Goal: Information Seeking & Learning: Find specific page/section

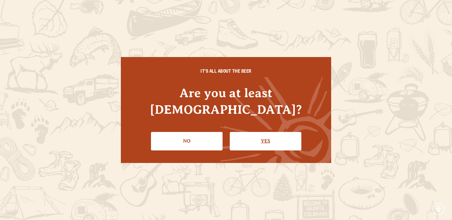
click at [252, 132] on link "Yes" at bounding box center [266, 141] width 72 height 18
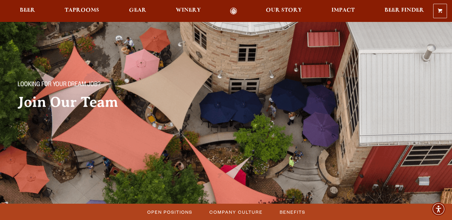
scroll to position [22, 0]
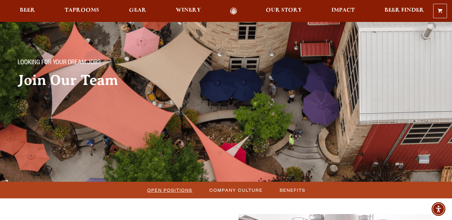
click at [173, 189] on span "Open Positions" at bounding box center [169, 190] width 45 height 9
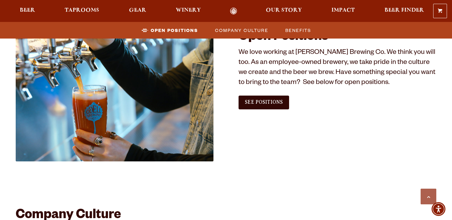
scroll to position [382, 0]
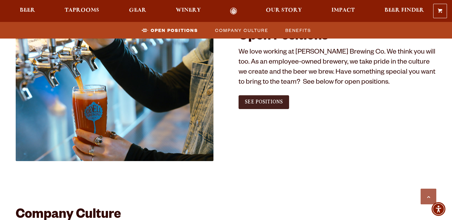
click at [258, 101] on span "See Positions" at bounding box center [264, 102] width 38 height 6
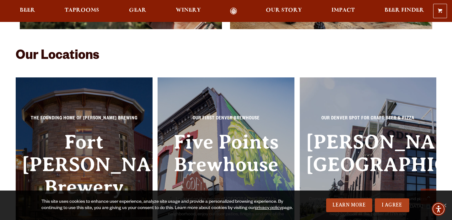
scroll to position [1401, 0]
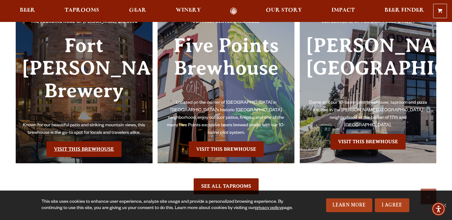
click at [100, 141] on link "Visit this Brewhouse" at bounding box center [83, 149] width 75 height 16
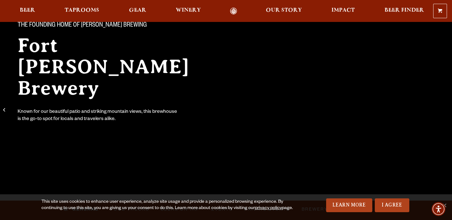
scroll to position [173, 0]
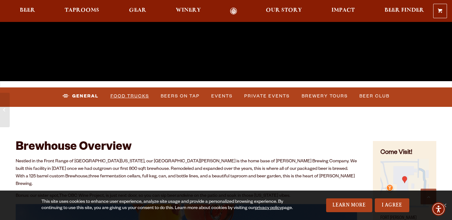
click at [124, 94] on link "Food Trucks" at bounding box center [130, 96] width 44 height 14
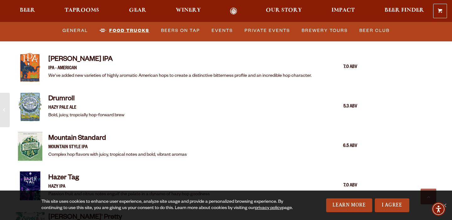
scroll to position [880, 0]
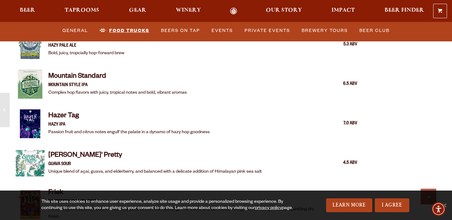
click at [133, 29] on link "Food Trucks" at bounding box center [124, 31] width 55 height 14
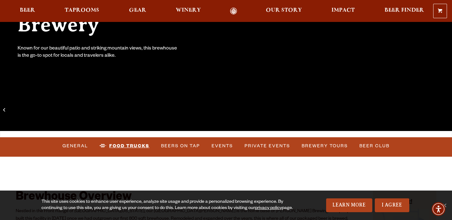
scroll to position [152, 0]
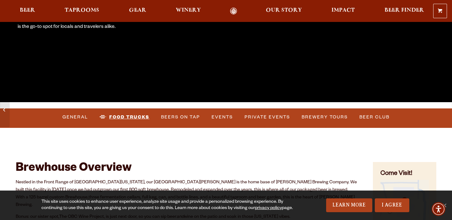
click at [121, 118] on link "Food Trucks" at bounding box center [124, 117] width 55 height 14
click at [101, 115] on link "Food Trucks" at bounding box center [124, 117] width 55 height 14
click at [131, 114] on link "Food Trucks" at bounding box center [124, 117] width 55 height 14
click at [386, 209] on link "I Agree" at bounding box center [392, 206] width 35 height 14
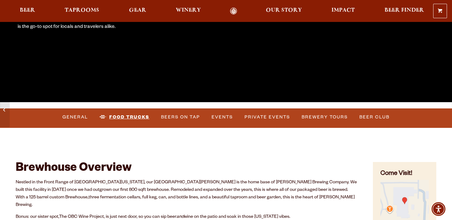
click at [141, 114] on link "Food Trucks" at bounding box center [124, 117] width 55 height 14
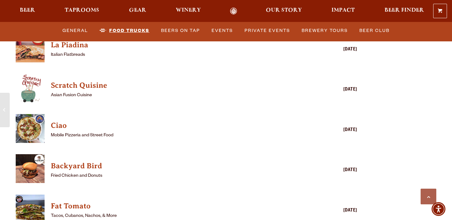
scroll to position [1537, 0]
click at [96, 161] on h4 "Backyard Bird" at bounding box center [177, 166] width 253 height 10
